Goal: Check status: Check status

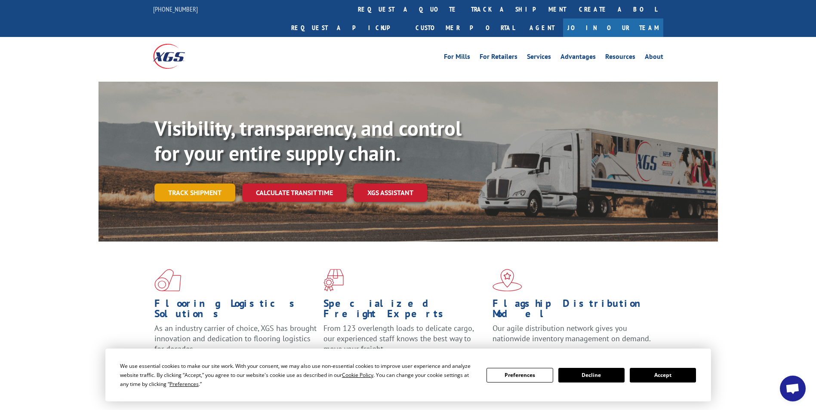
click at [202, 184] on link "Track shipment" at bounding box center [194, 193] width 81 height 18
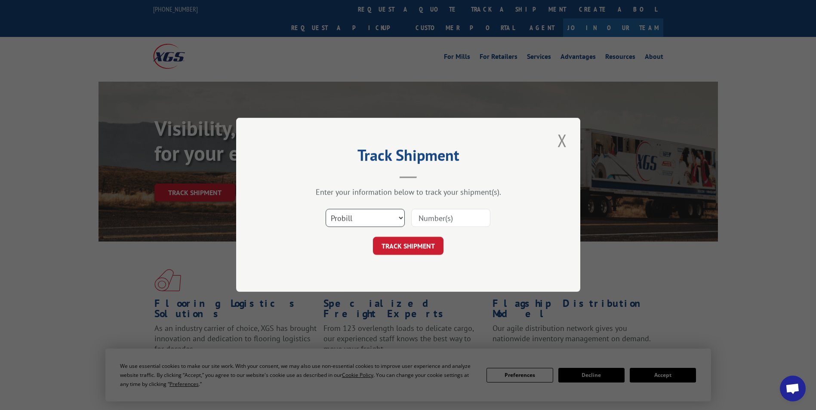
click at [369, 222] on select "Select category... Probill BOL PO" at bounding box center [365, 218] width 79 height 18
select select "bol"
click at [326, 209] on select "Select category... Probill BOL PO" at bounding box center [365, 218] width 79 height 18
click at [431, 218] on input at bounding box center [450, 218] width 79 height 18
paste input "4845666"
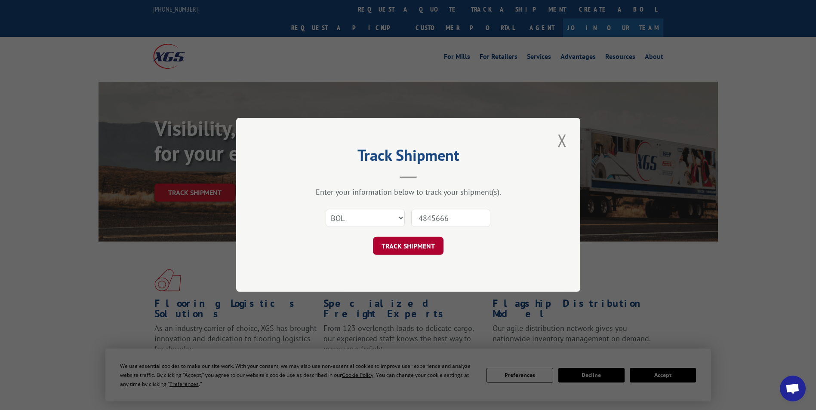
type input "4845666"
click at [393, 248] on button "TRACK SHIPMENT" at bounding box center [408, 246] width 71 height 18
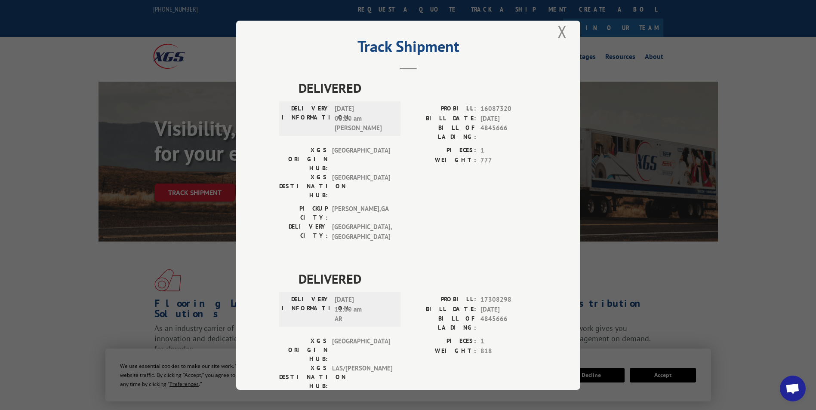
scroll to position [18, 0]
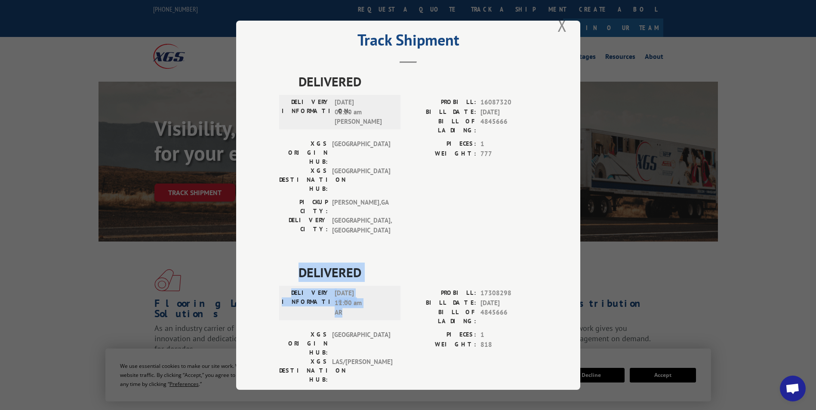
drag, startPoint x: 366, startPoint y: 263, endPoint x: 287, endPoint y: 226, distance: 87.2
click at [287, 263] on div "DELIVERED DELIVERY INFORMATION: [DATE] 11:00 am AR PROBILL: 17308298 BILL DATE:…" at bounding box center [408, 346] width 258 height 166
copy div "DELIVERED DELIVERY INFORMATION: [DATE] 11:00 am AR"
